Goal: Complete application form

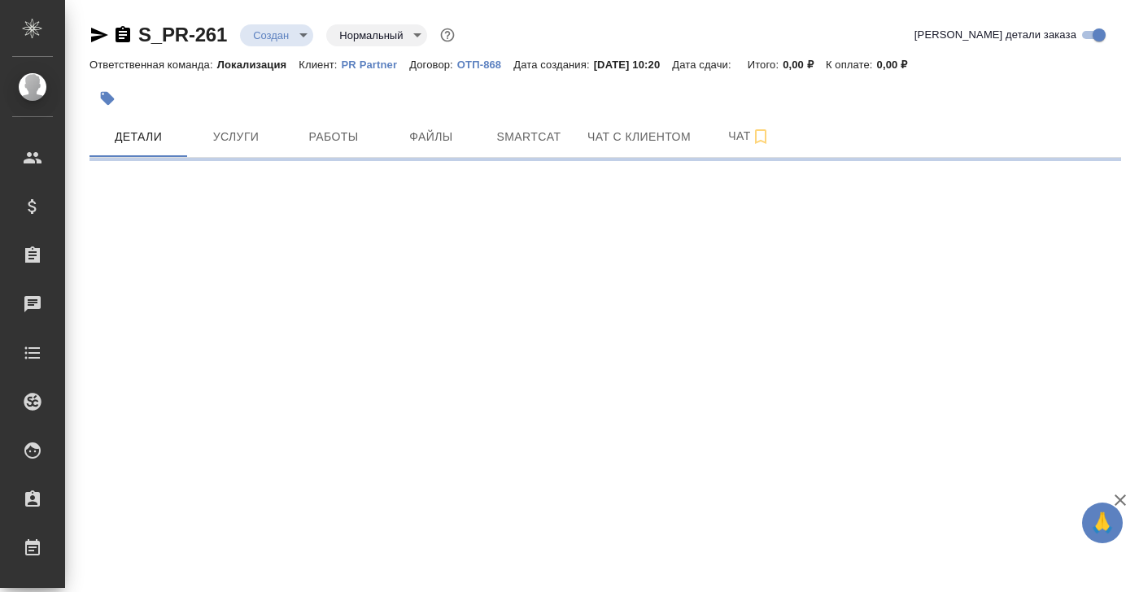
select select "RU"
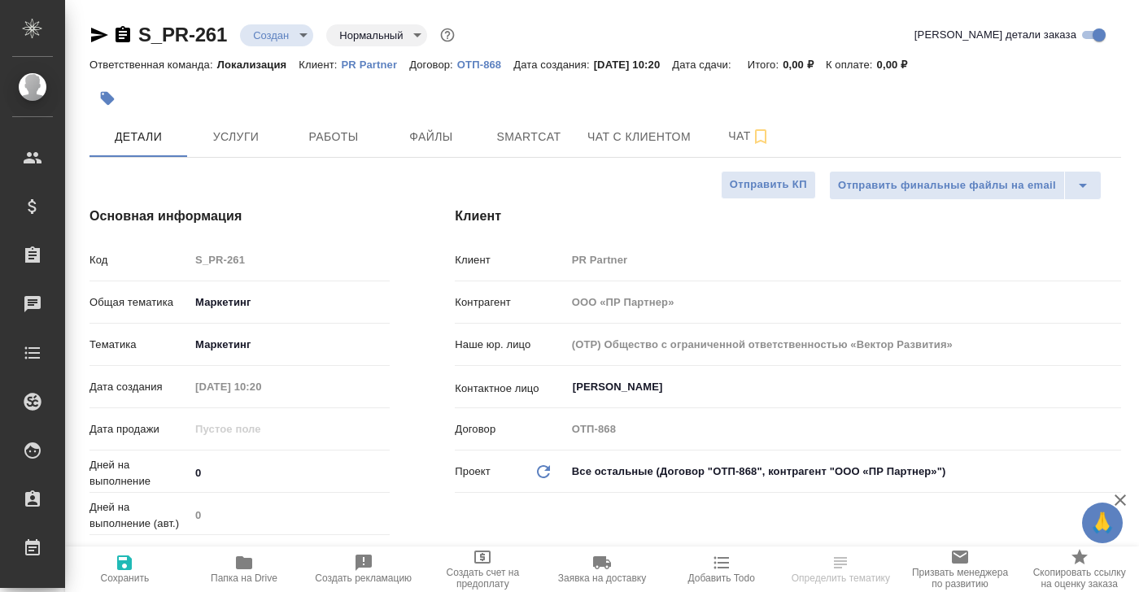
type input "Локализация"
type textarea "x"
type input "[PERSON_NAME]"
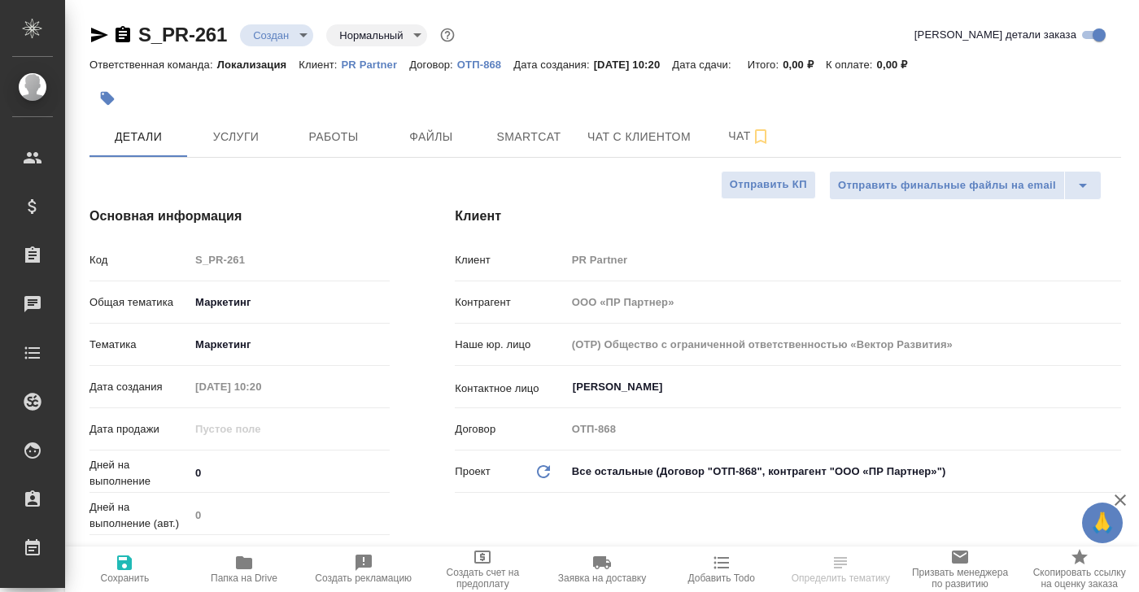
type textarea "x"
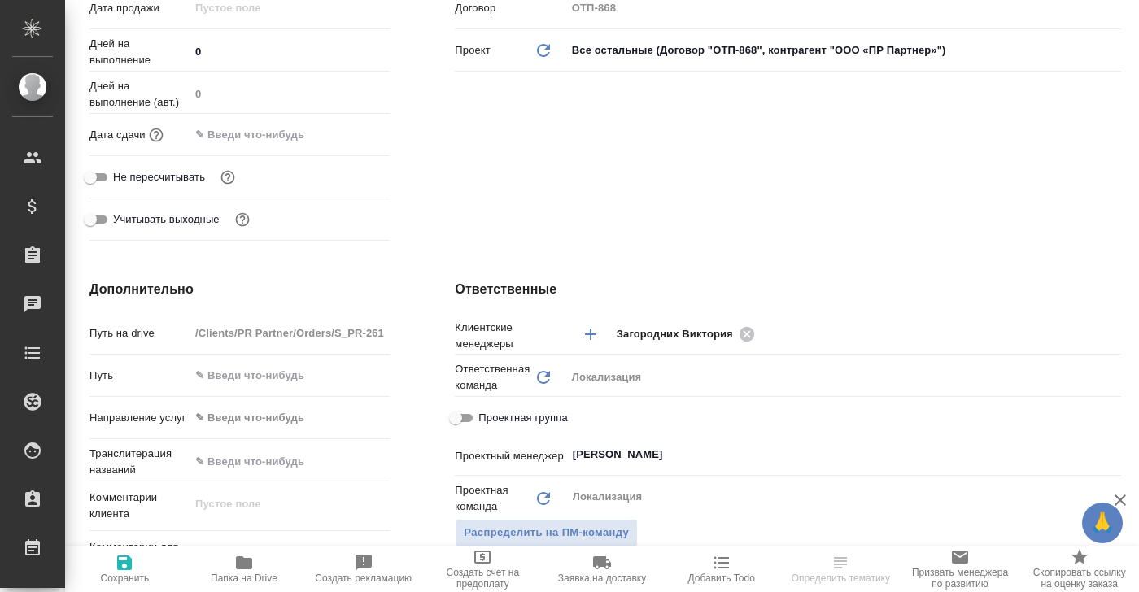
scroll to position [422, 0]
type textarea "x"
select select "RU"
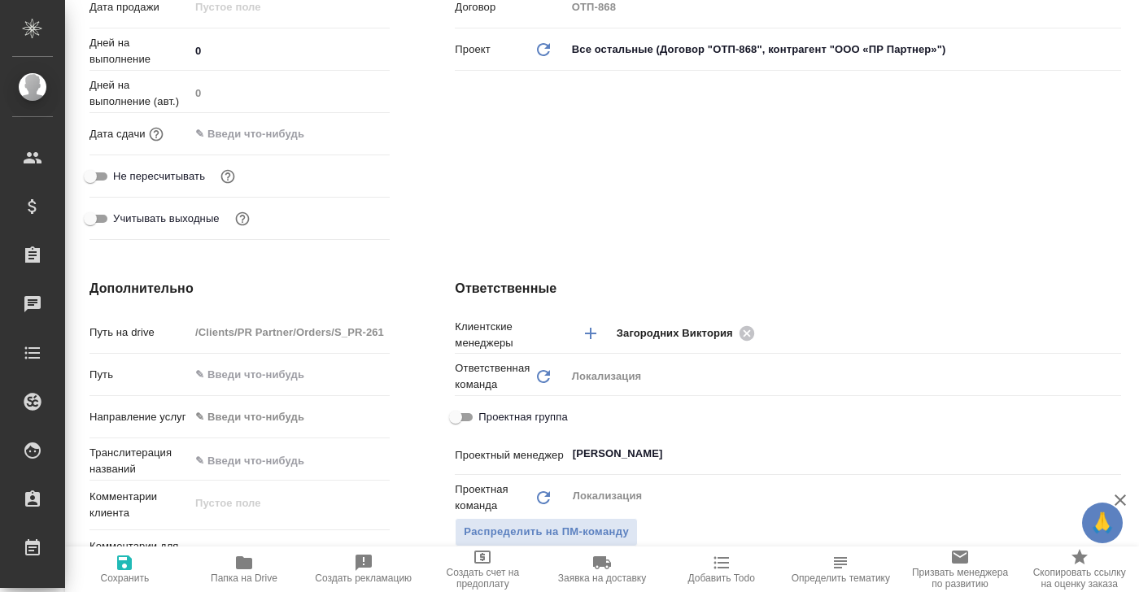
type textarea "x"
